Goal: Task Accomplishment & Management: Manage account settings

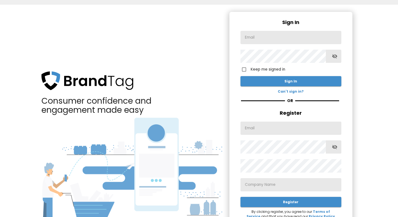
click at [262, 37] on input "text" at bounding box center [290, 37] width 101 height 13
click at [252, 37] on input "text" at bounding box center [290, 37] width 101 height 13
click at [258, 40] on input "text" at bounding box center [290, 37] width 101 height 13
paste input "[EMAIL_ADDRESS][DOMAIN_NAME]"
type input "[EMAIL_ADDRESS][DOMAIN_NAME]"
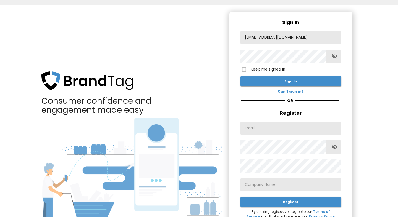
click at [240, 76] on button "Sign In" at bounding box center [290, 81] width 101 height 10
click at [334, 58] on icon "button" at bounding box center [334, 56] width 5 height 4
click at [341, 59] on div at bounding box center [290, 56] width 101 height 13
click at [244, 70] on input "Keep me signed in" at bounding box center [243, 69] width 13 height 13
checkbox input "true"
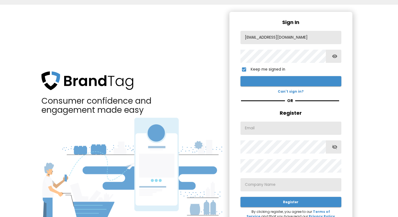
click at [300, 83] on span "Sign In" at bounding box center [291, 81] width 92 height 6
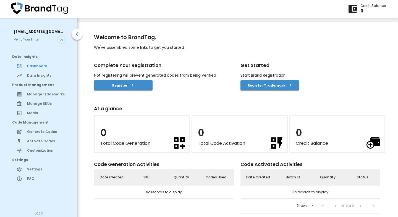
click at [33, 171] on span "Settings" at bounding box center [47, 169] width 40 height 5
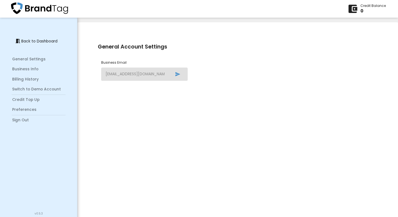
click at [27, 121] on span "Sign Out" at bounding box center [39, 121] width 55 height 6
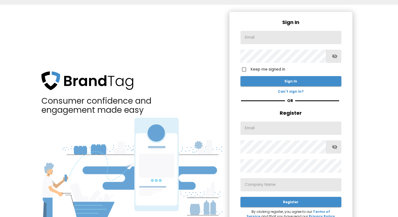
click at [258, 38] on input "text" at bounding box center [290, 37] width 101 height 13
paste input "[EMAIL_ADDRESS][DOMAIN_NAME]"
type input "[EMAIL_ADDRESS][DOMAIN_NAME]"
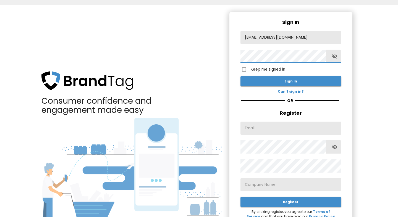
click at [335, 59] on icon "button" at bounding box center [335, 57] width 6 height 6
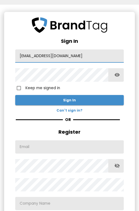
drag, startPoint x: 19, startPoint y: 55, endPoint x: 92, endPoint y: 56, distance: 72.4
click at [92, 56] on input "[EMAIL_ADDRESS][DOMAIN_NAME]" at bounding box center [69, 55] width 108 height 13
